Goal: Information Seeking & Learning: Learn about a topic

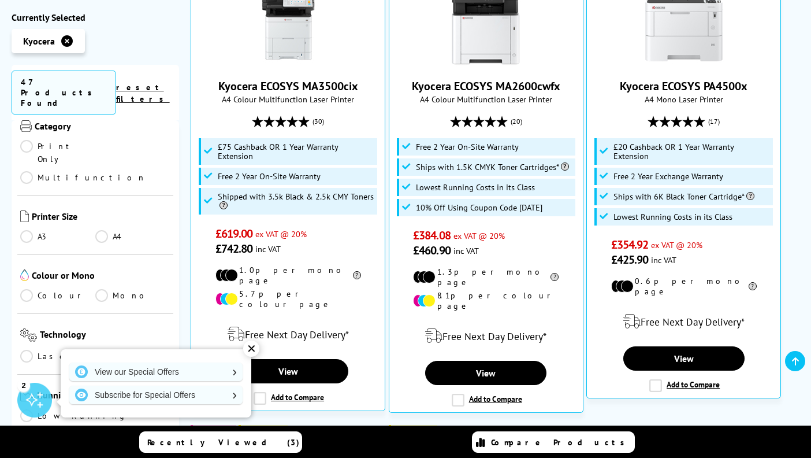
scroll to position [236, 0]
click at [86, 328] on span "Technology" at bounding box center [105, 336] width 131 height 16
click at [100, 229] on link "A4" at bounding box center [132, 235] width 75 height 13
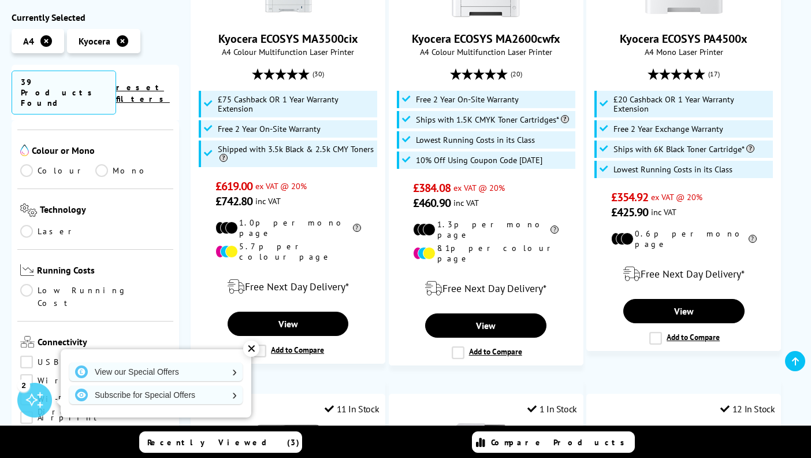
scroll to position [395, 0]
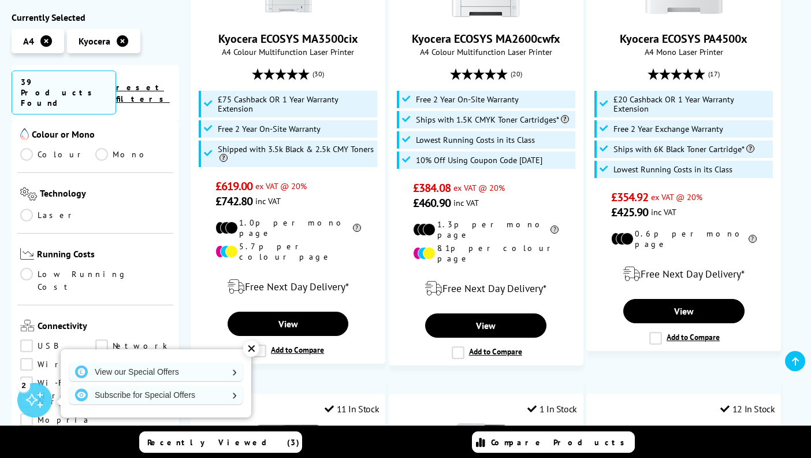
click at [24, 268] on link "Low Running Cost" at bounding box center [95, 280] width 150 height 25
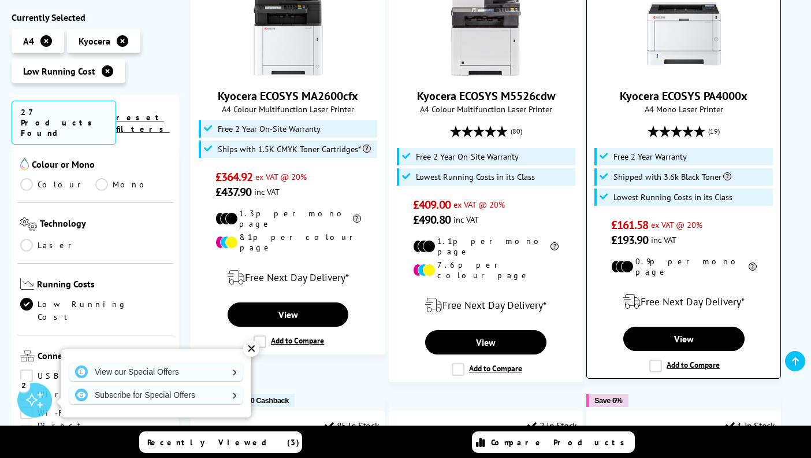
scroll to position [779, 0]
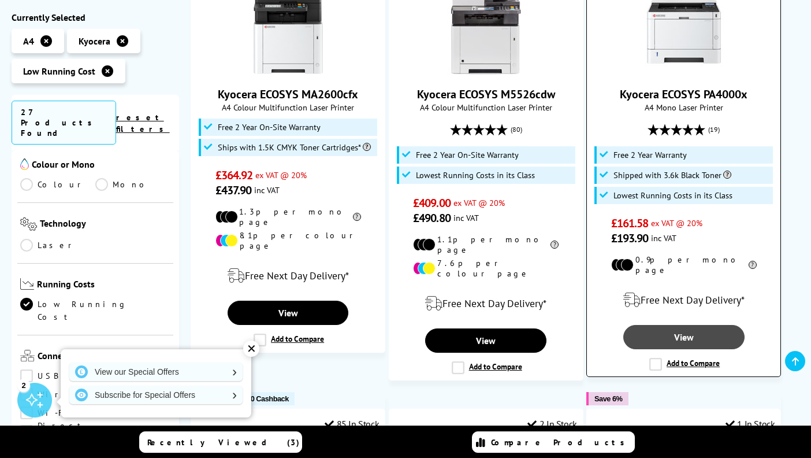
click at [685, 325] on link "View" at bounding box center [684, 337] width 121 height 24
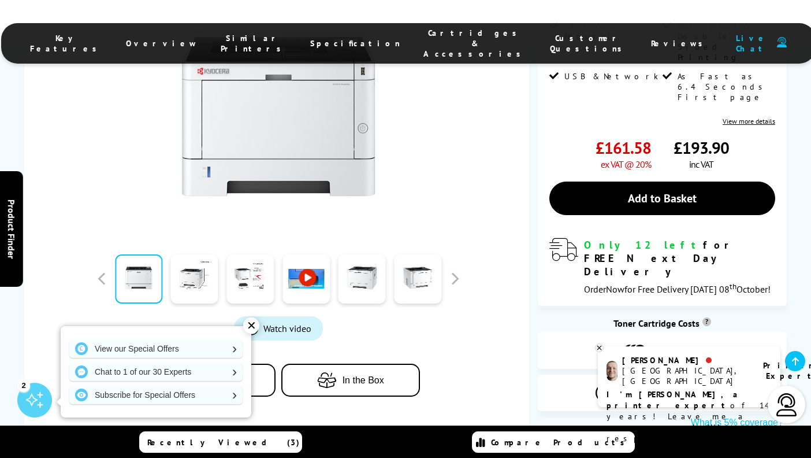
scroll to position [360, 0]
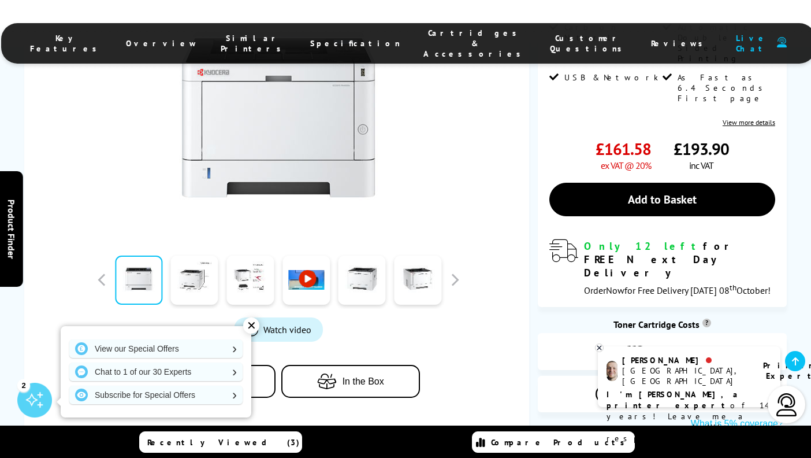
click at [342, 40] on span "Specification" at bounding box center [355, 43] width 90 height 10
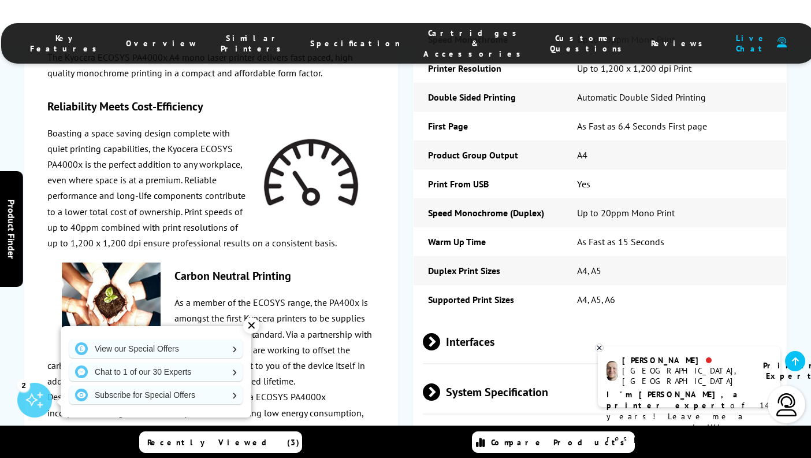
scroll to position [1886, 0]
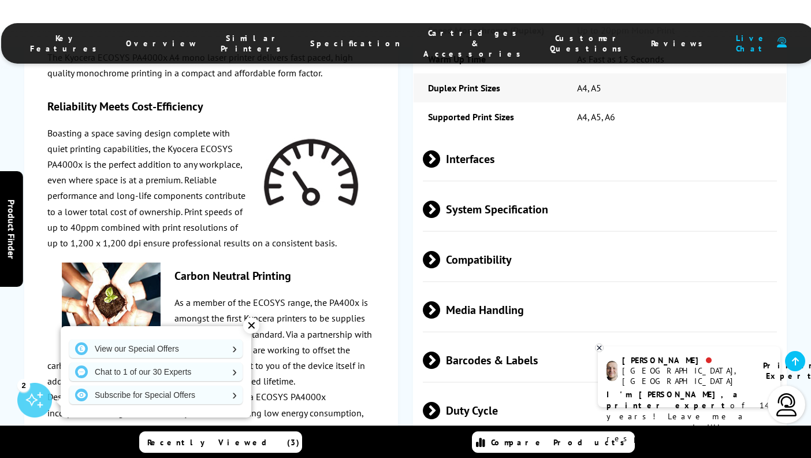
click at [440, 150] on span at bounding box center [440, 158] width 0 height 17
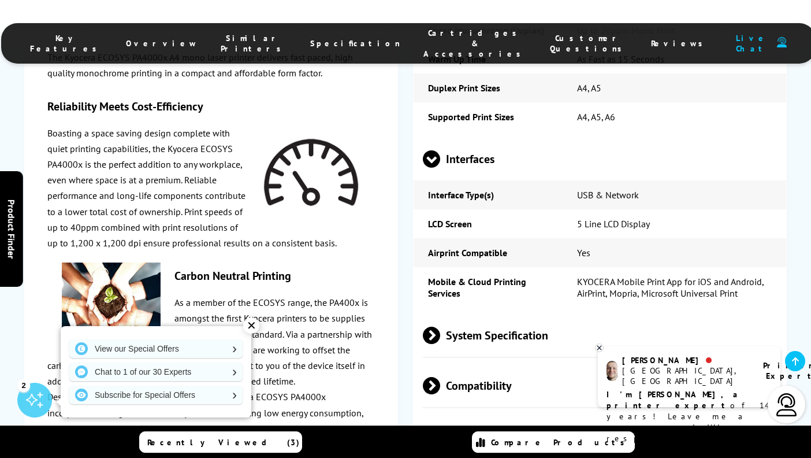
click at [433, 168] on span at bounding box center [431, 168] width 17 height 0
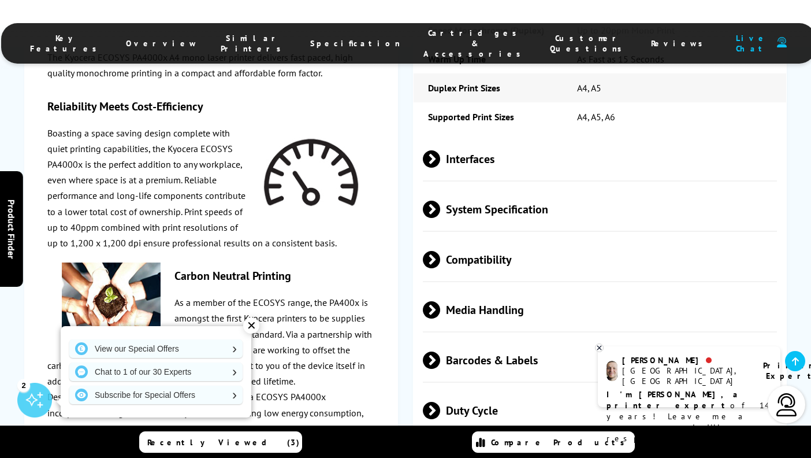
click at [440, 201] on span at bounding box center [440, 209] width 0 height 17
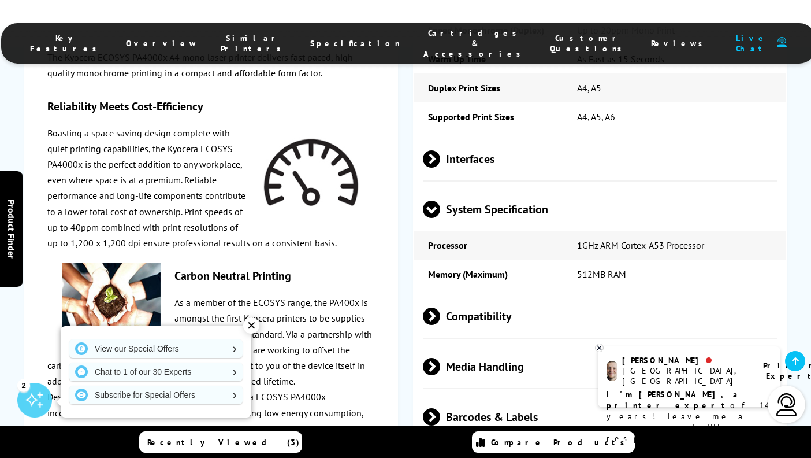
click at [431, 218] on span at bounding box center [431, 218] width 17 height 0
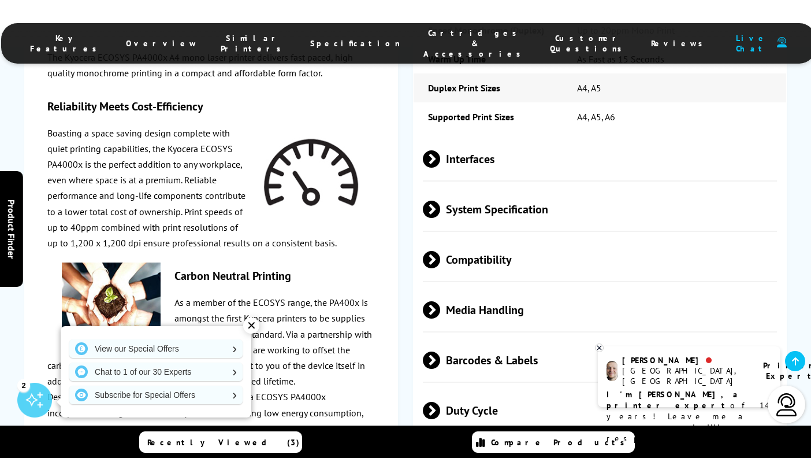
click at [440, 251] on span at bounding box center [440, 259] width 0 height 17
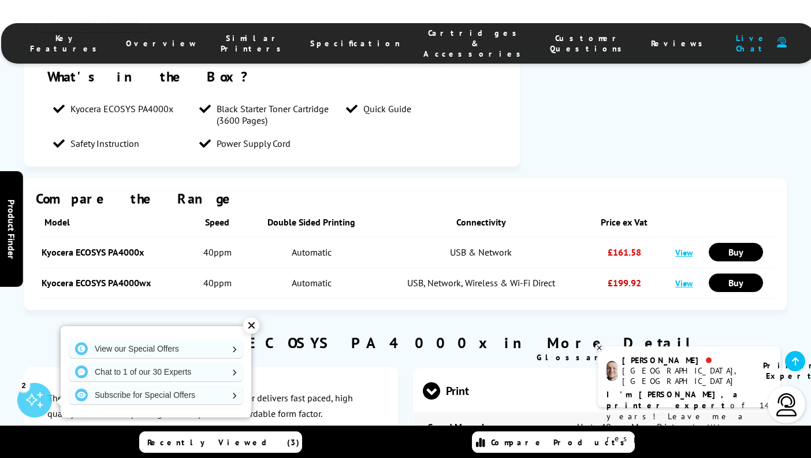
scroll to position [1355, 0]
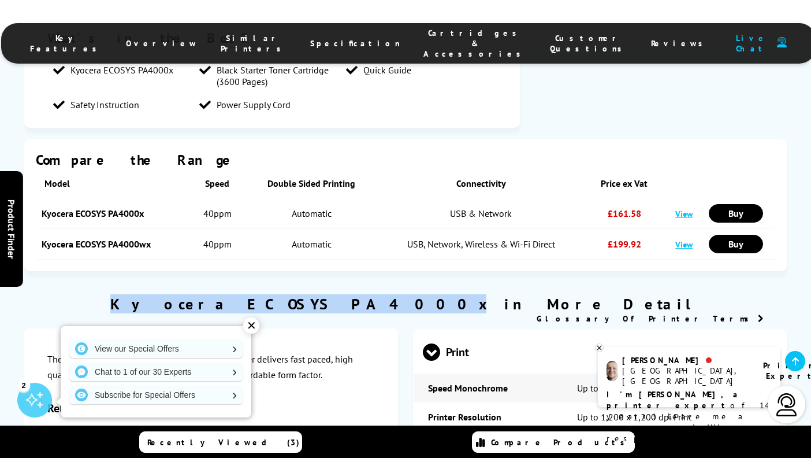
drag, startPoint x: 277, startPoint y: 230, endPoint x: 439, endPoint y: 228, distance: 161.8
click at [439, 294] on h2 "Kyocera ECOSYS PA4000x in More Detail" at bounding box center [405, 303] width 763 height 19
copy h2 "Kyocera ECOSYS PA4000x"
